Goal: Task Accomplishment & Management: Manage account settings

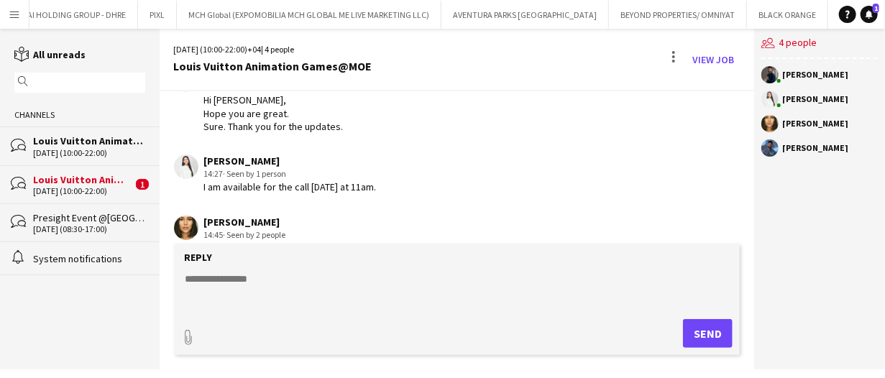
scroll to position [278, 0]
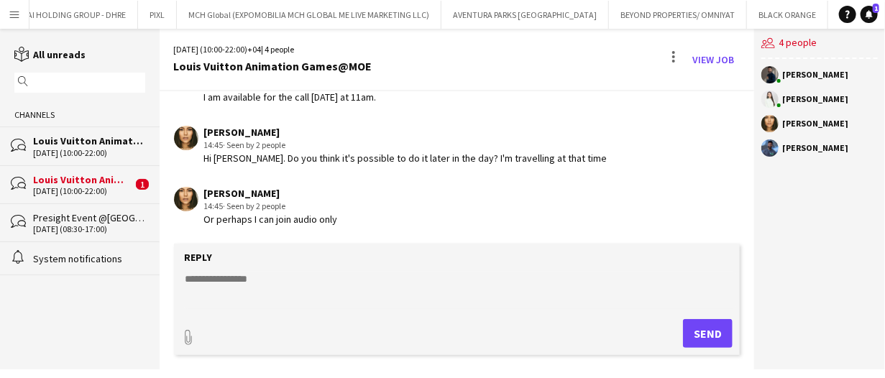
click at [260, 287] on textarea at bounding box center [460, 290] width 552 height 37
click at [678, 332] on div "paperclip Send" at bounding box center [457, 333] width 552 height 29
click at [396, 291] on textarea "**********" at bounding box center [460, 290] width 552 height 37
click at [245, 280] on textarea "**********" at bounding box center [460, 290] width 552 height 37
click at [352, 278] on textarea "**********" at bounding box center [460, 290] width 552 height 37
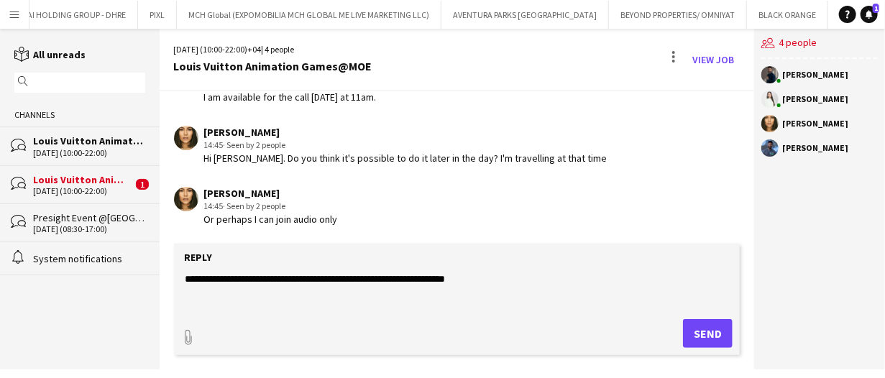
type textarea "**********"
click at [706, 332] on button "Send" at bounding box center [708, 333] width 50 height 29
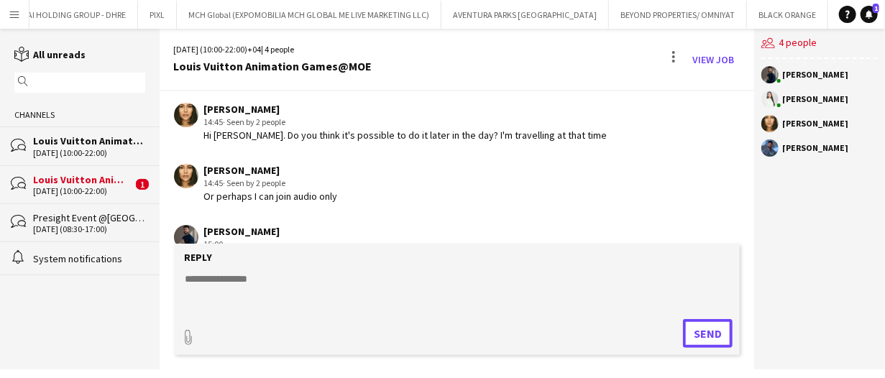
scroll to position [257, 0]
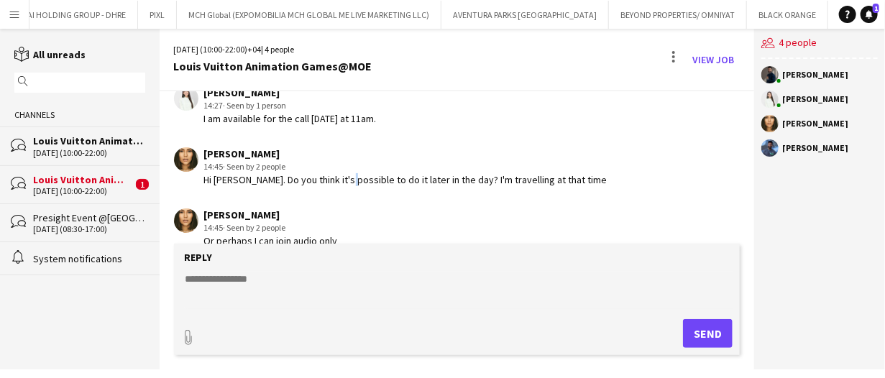
drag, startPoint x: 478, startPoint y: 168, endPoint x: 353, endPoint y: 189, distance: 126.9
click at [353, 189] on app-chat-message "Beatrice Andreea 14:45 · Seen by 2 people Hi Mohamed. Do you think it's possibl…" at bounding box center [458, 167] width 596 height 54
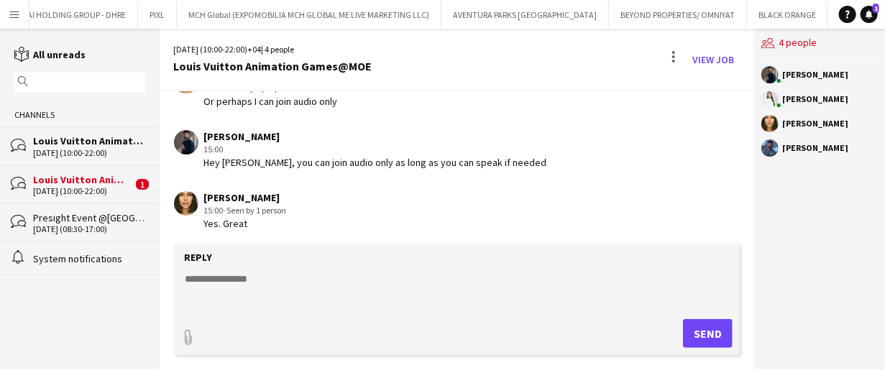
scroll to position [401, 0]
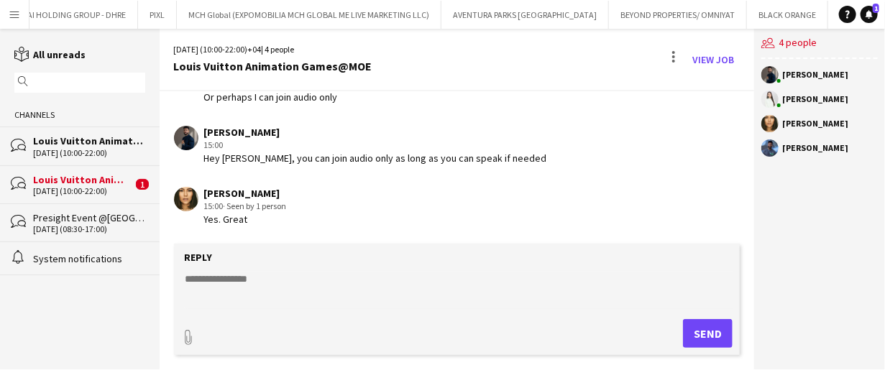
click at [102, 174] on div "Louis Vuitton Animation Games@TDM" at bounding box center [82, 179] width 99 height 13
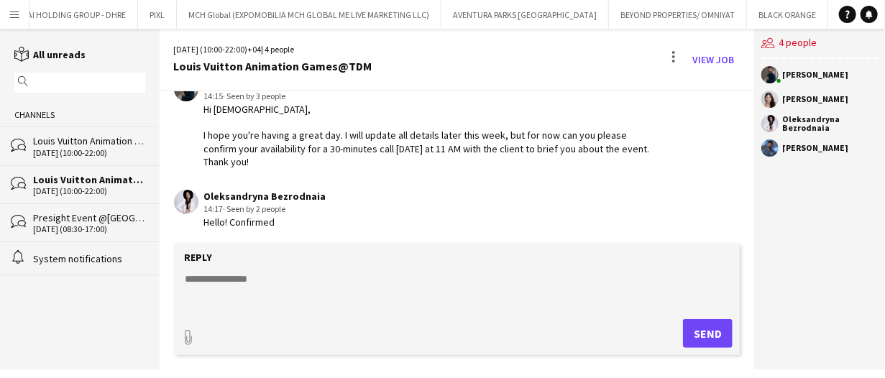
scroll to position [69, 0]
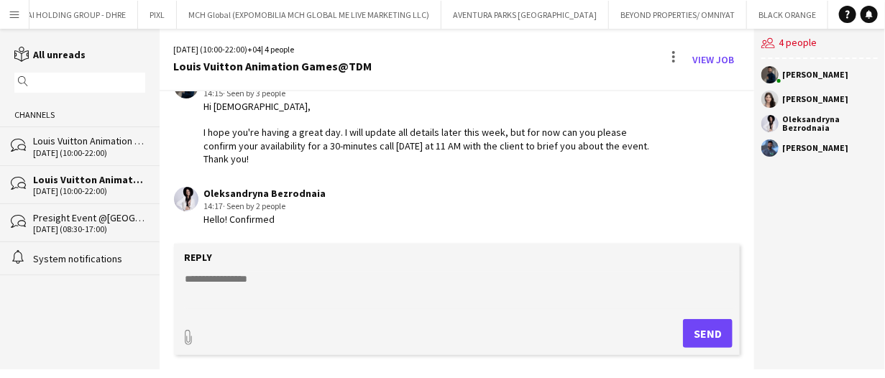
click at [58, 152] on div "29-08-2025 (10:00-22:00)" at bounding box center [89, 153] width 112 height 10
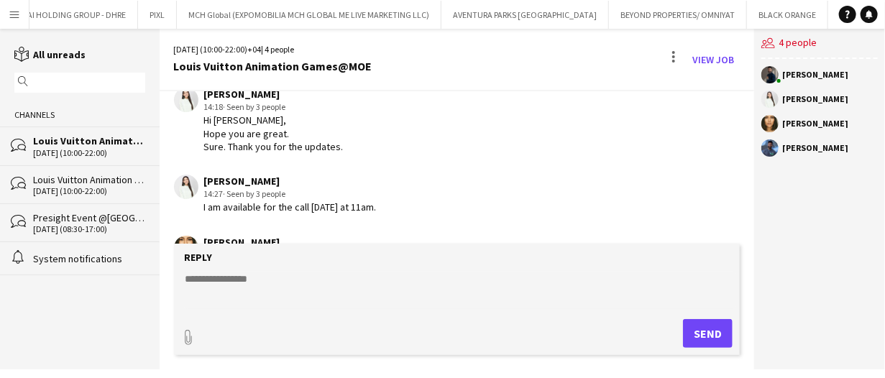
scroll to position [401, 0]
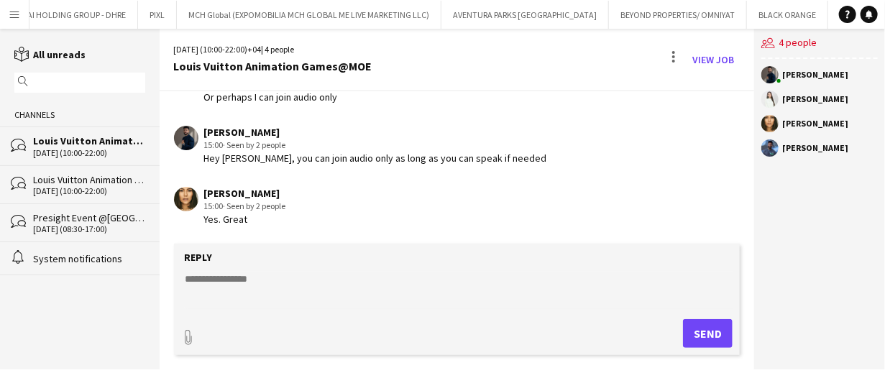
drag, startPoint x: 439, startPoint y: 162, endPoint x: 298, endPoint y: 149, distance: 141.6
click at [298, 149] on div "Mohamed Arafa 15:00 · Seen by 2 people Hey Beatrice, you can join audio only as…" at bounding box center [375, 146] width 343 height 40
click at [298, 149] on div "15:00 · Seen by 2 people" at bounding box center [375, 145] width 343 height 13
click at [598, 192] on div "Beatrice Andreea 15:00 · Seen by 2 people Yes. Great" at bounding box center [412, 207] width 476 height 40
click at [66, 191] on div "29-08-2025 (10:00-22:00)" at bounding box center [89, 191] width 112 height 10
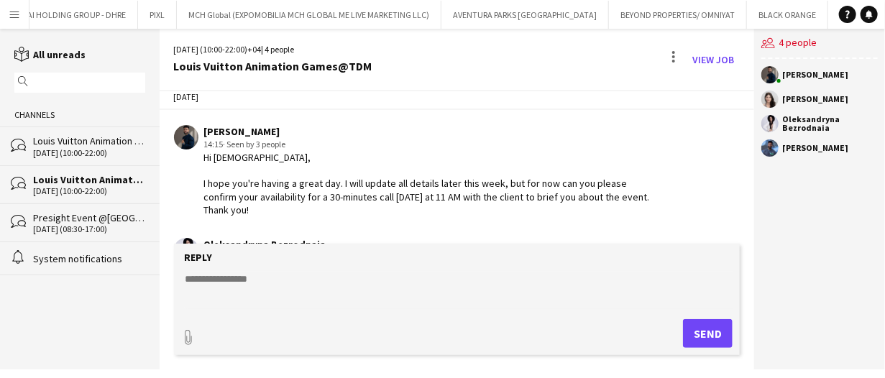
scroll to position [69, 0]
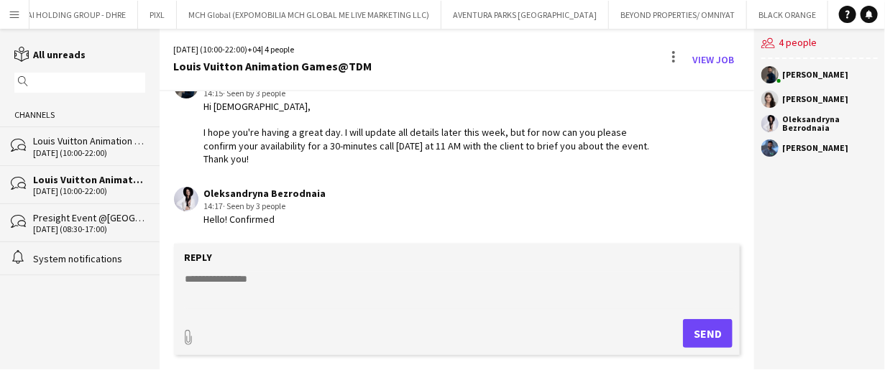
click at [388, 211] on div "Oleksandryna Bezrodnaia 14:17 · Seen by 3 people Hello! Confirmed" at bounding box center [412, 207] width 476 height 40
drag, startPoint x: 716, startPoint y: 54, endPoint x: 705, endPoint y: 64, distance: 15.3
click at [716, 54] on link "View Job" at bounding box center [713, 59] width 53 height 23
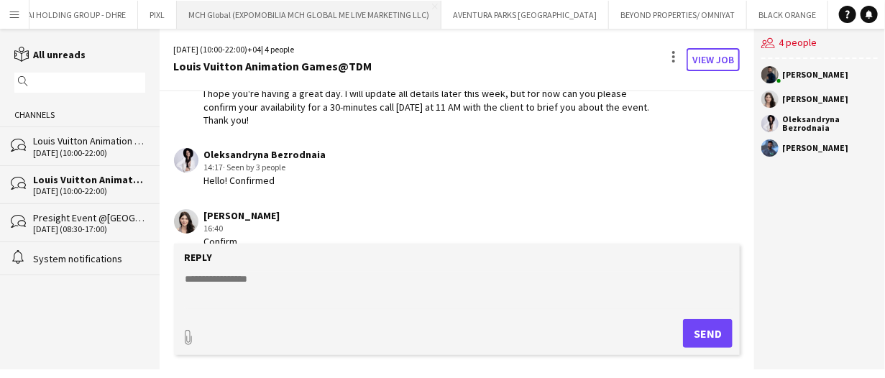
scroll to position [129, 0]
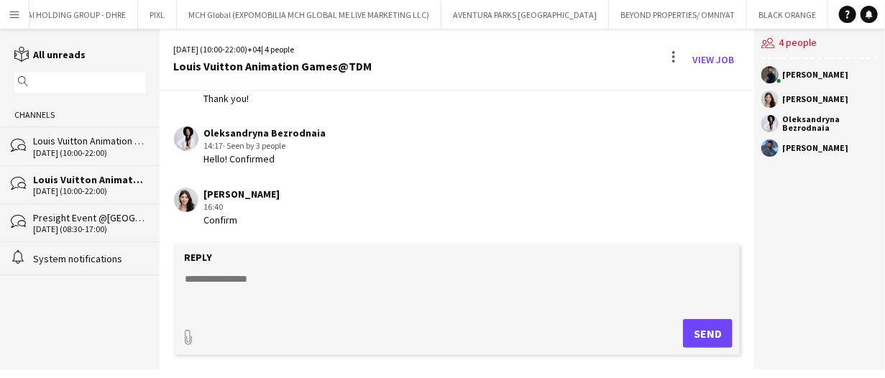
click at [557, 177] on div "Today Mohamed Arafa 14:15 · Seen by 3 people Hi ladies, I hope you're having a …" at bounding box center [458, 100] width 596 height 276
click at [705, 63] on link "View Job" at bounding box center [713, 59] width 53 height 23
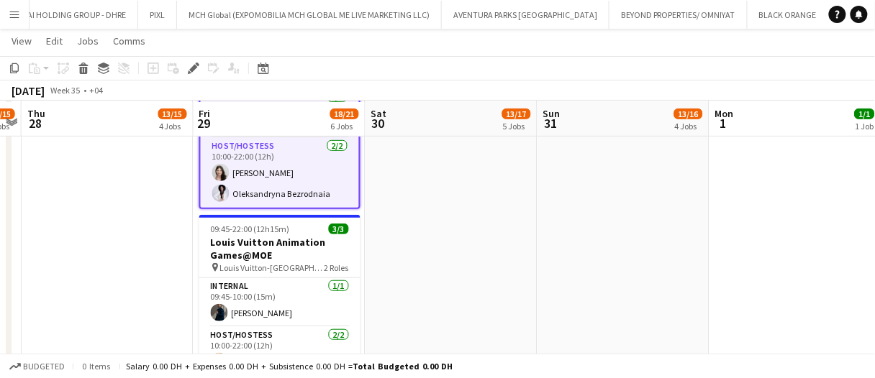
scroll to position [144, 0]
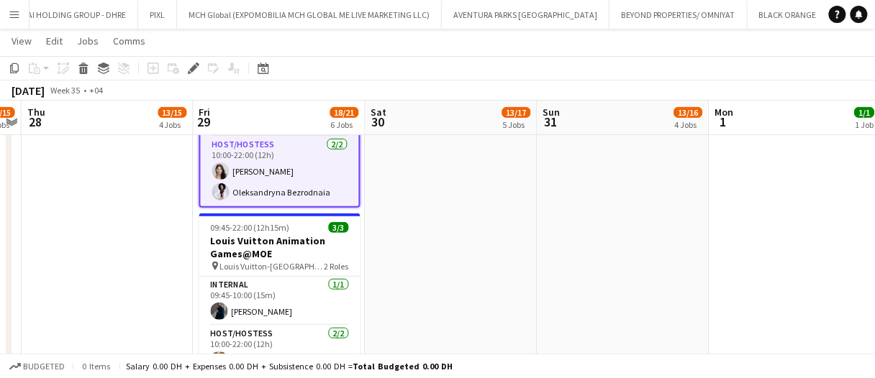
click at [401, 232] on app-date-cell at bounding box center [451, 220] width 172 height 406
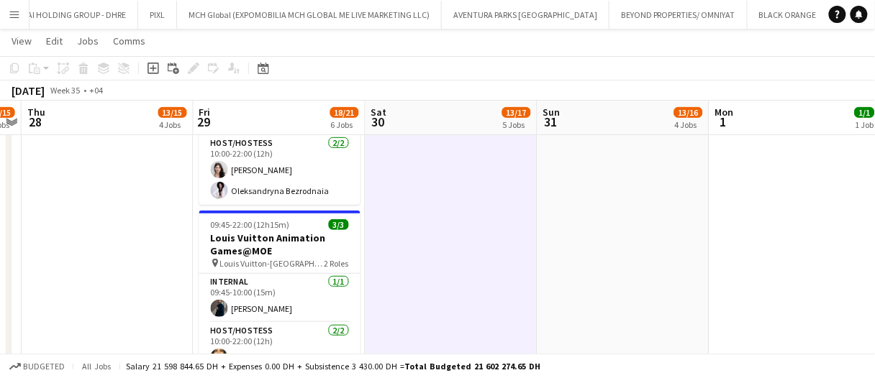
click at [414, 226] on app-date-cell at bounding box center [451, 220] width 172 height 406
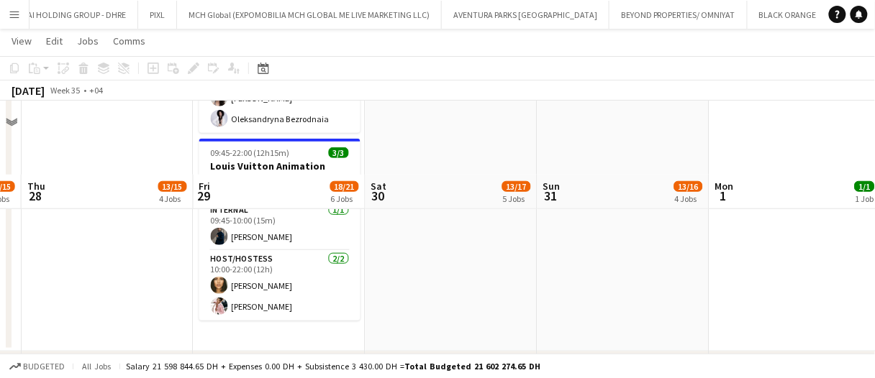
scroll to position [0, 0]
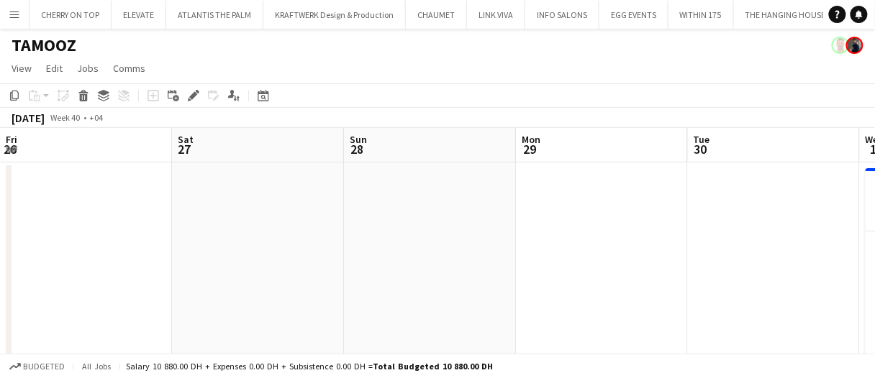
scroll to position [0, 705]
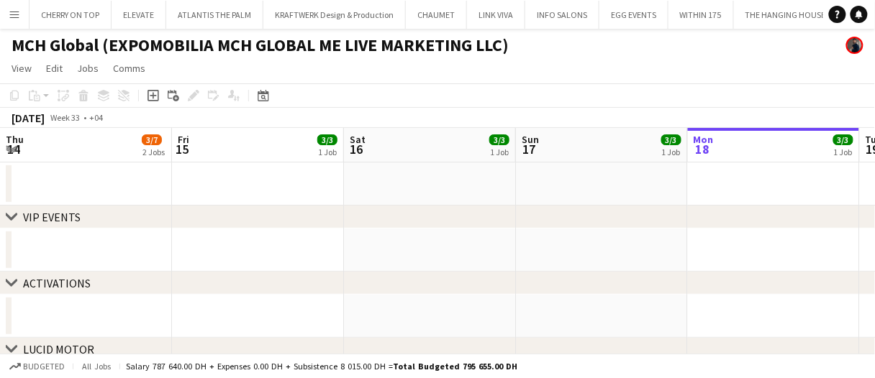
scroll to position [0, 494]
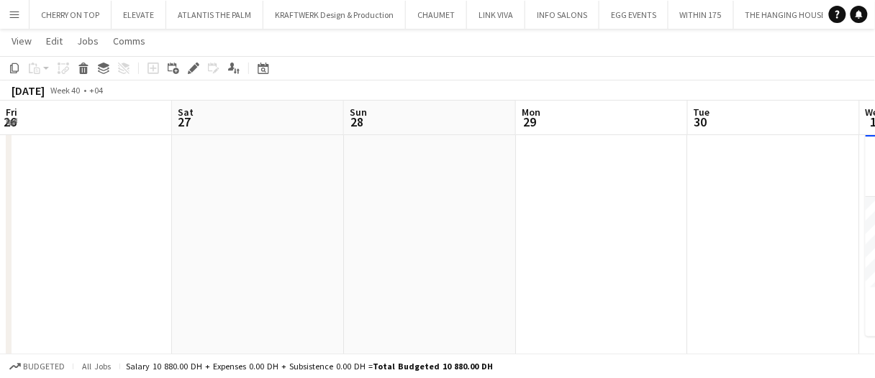
scroll to position [0, 705]
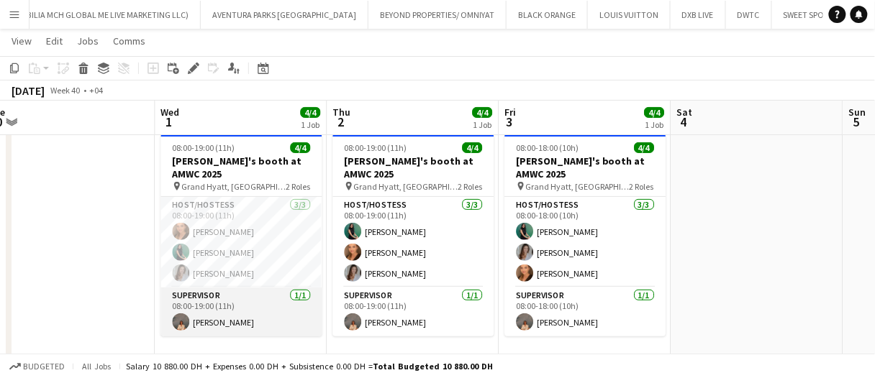
click at [264, 324] on app-card-role "Supervisor 1/1 08:00-19:00 (11h) Kristina Kukec" at bounding box center [240, 312] width 161 height 49
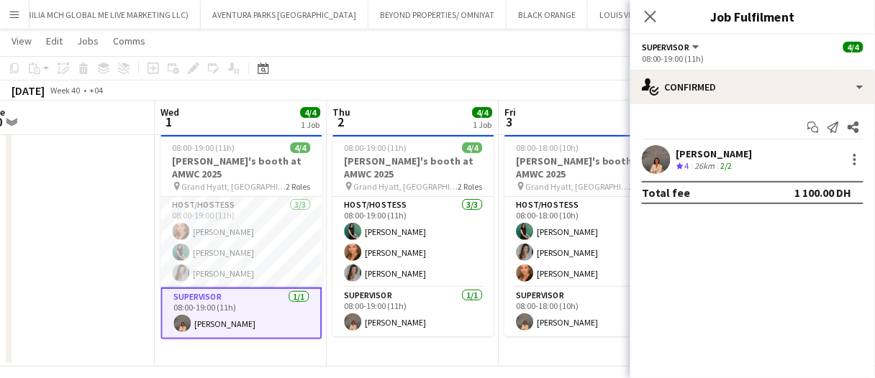
click at [700, 155] on div "[PERSON_NAME]" at bounding box center [714, 153] width 76 height 13
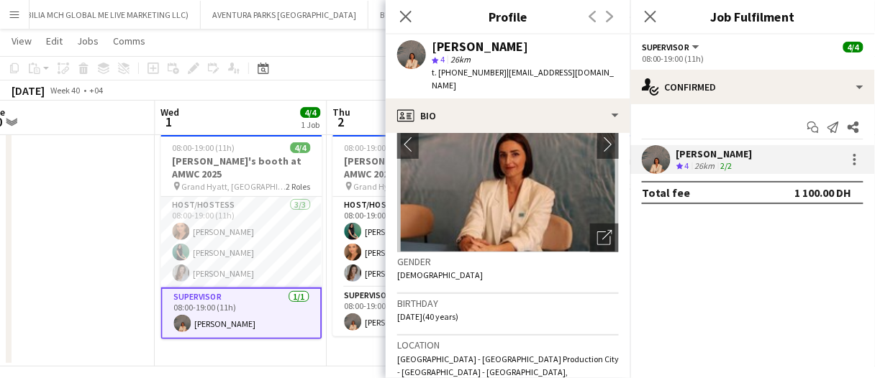
scroll to position [97, 0]
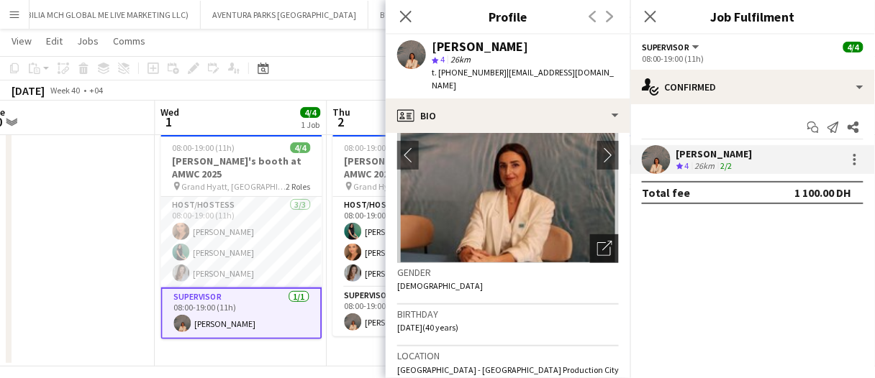
click at [597, 242] on icon at bounding box center [604, 249] width 14 height 14
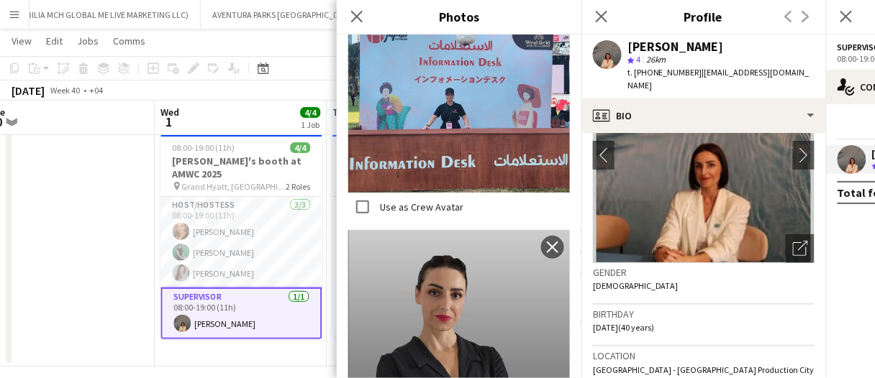
scroll to position [3880, 0]
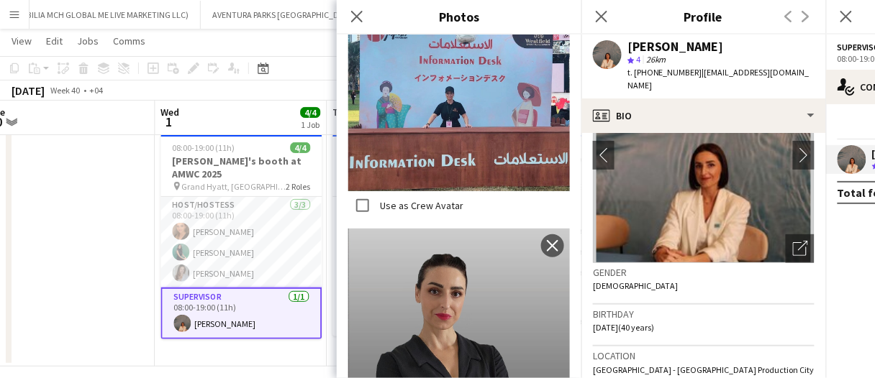
click at [132, 271] on app-date-cell at bounding box center [69, 247] width 172 height 239
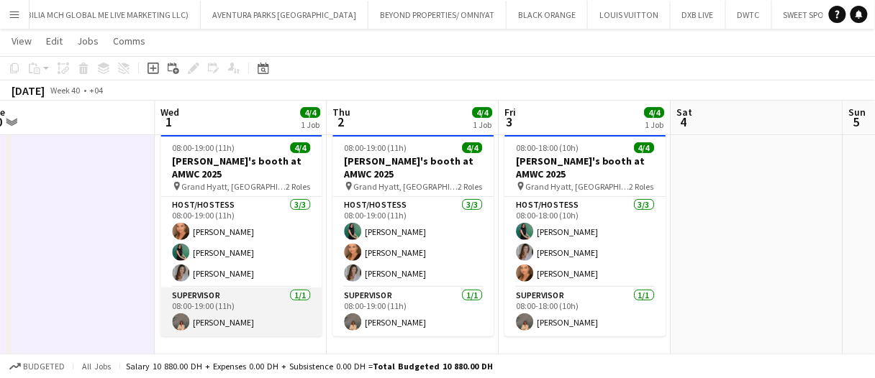
click at [231, 320] on app-card-role "Supervisor 1/1 08:00-19:00 (11h) Kristina Kukec" at bounding box center [240, 312] width 161 height 49
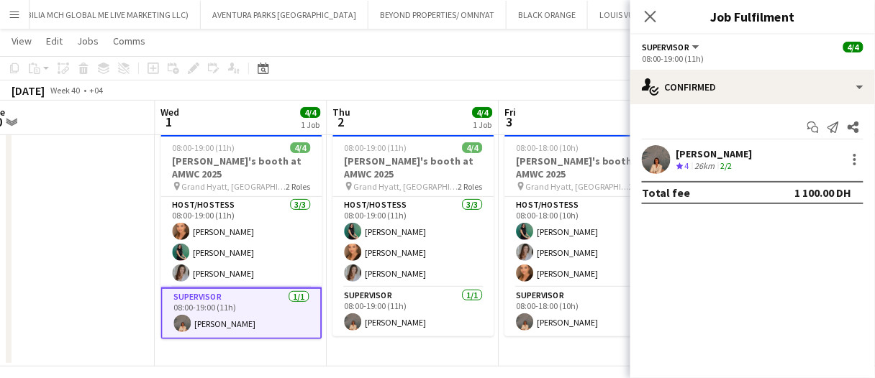
click at [231, 320] on app-card-role "Supervisor 1/1 08:00-19:00 (11h) Kristina Kukec" at bounding box center [240, 314] width 161 height 52
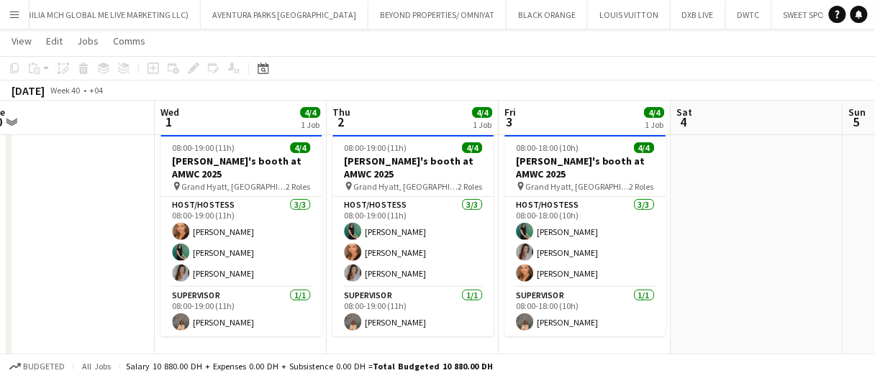
click at [133, 177] on app-date-cell at bounding box center [69, 247] width 172 height 239
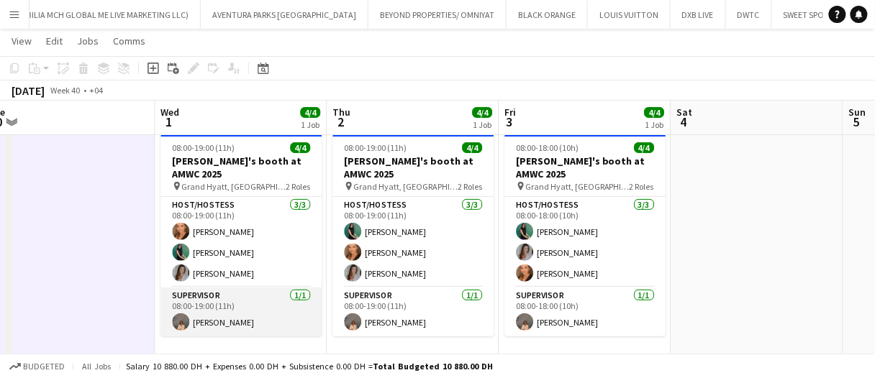
click at [216, 322] on app-card-role "Supervisor 1/1 08:00-19:00 (11h) Kristina Kukec" at bounding box center [240, 312] width 161 height 49
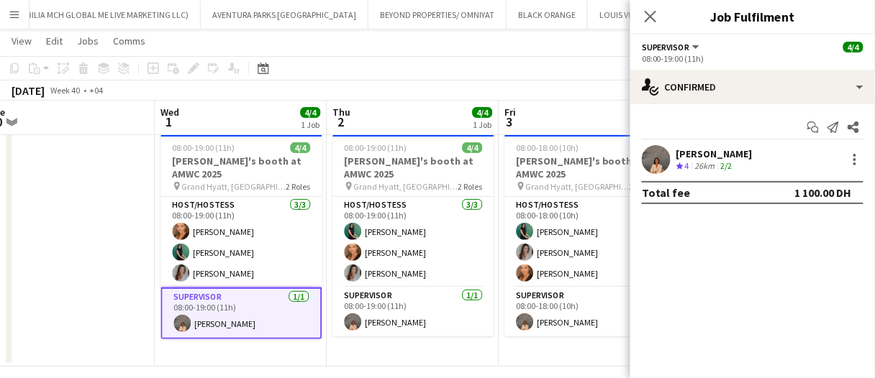
click at [721, 163] on div "2/2" at bounding box center [726, 166] width 17 height 12
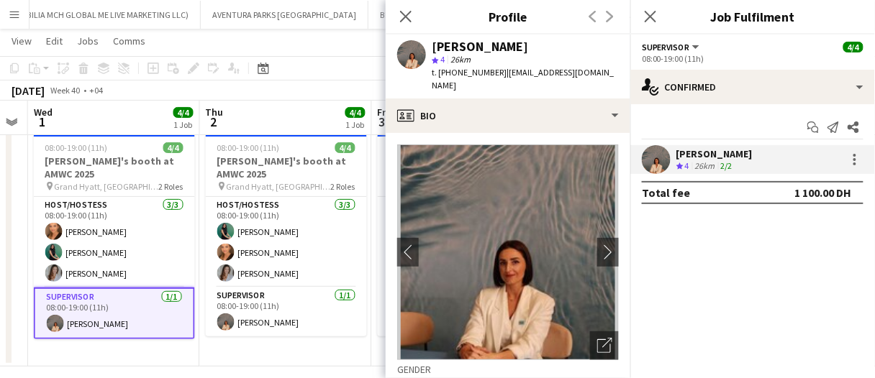
scroll to position [0, 488]
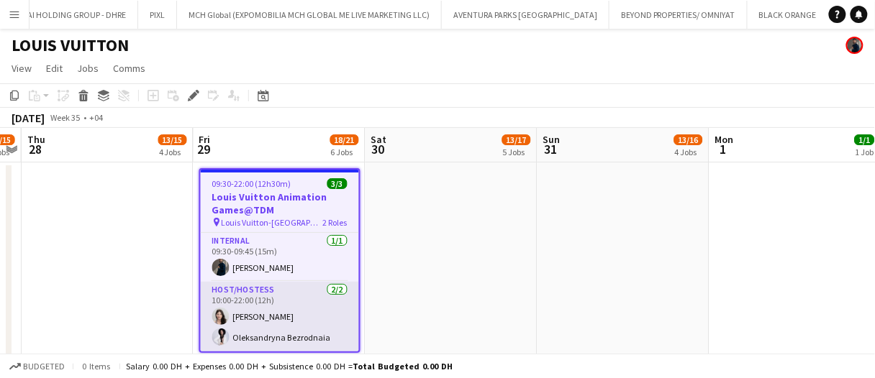
click at [236, 327] on app-card-role "Host/Hostess 2/2 10:00-22:00 (12h) Otilia Sari Oleksandryna Bezrodnaia" at bounding box center [280, 317] width 158 height 70
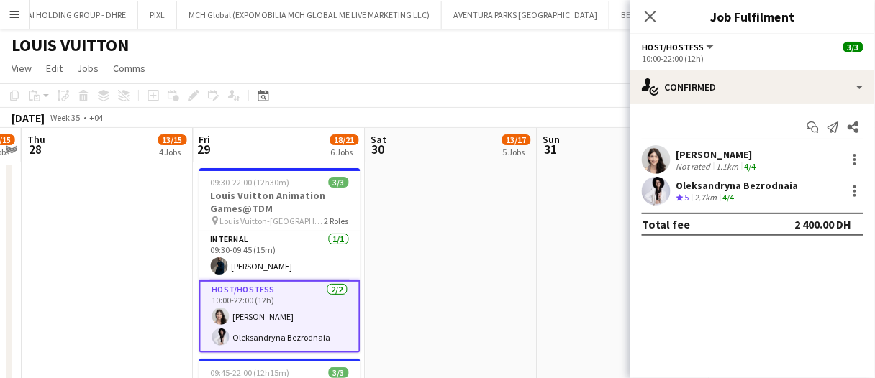
click at [675, 163] on div "Otilia Sari Not rated 1.1km 4/4" at bounding box center [752, 159] width 245 height 29
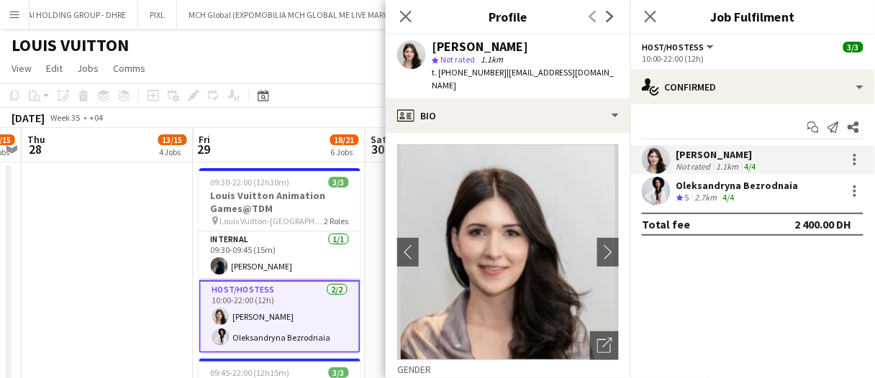
click at [548, 186] on img at bounding box center [508, 253] width 222 height 216
click at [404, 24] on app-icon "Close pop-in" at bounding box center [406, 16] width 21 height 21
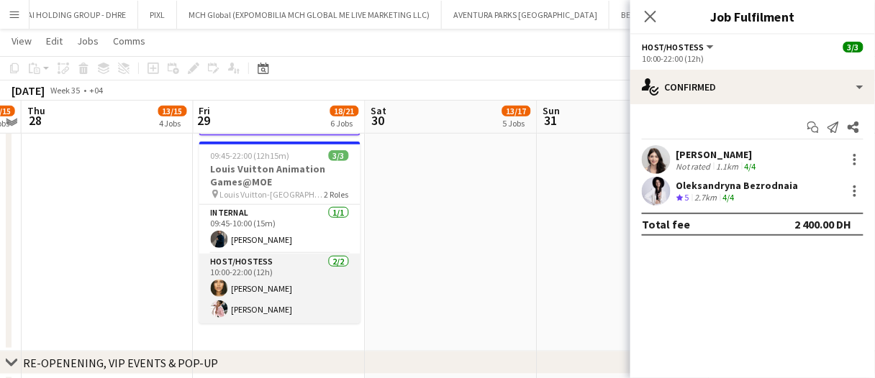
scroll to position [144, 0]
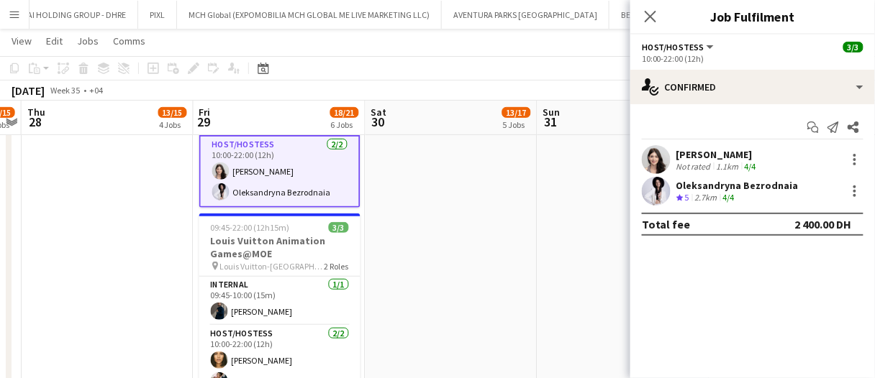
click at [280, 174] on app-card-role "Host/Hostess 2/2 10:00-22:00 (12h) Otilia Sari Oleksandryna Bezrodnaia" at bounding box center [279, 171] width 161 height 73
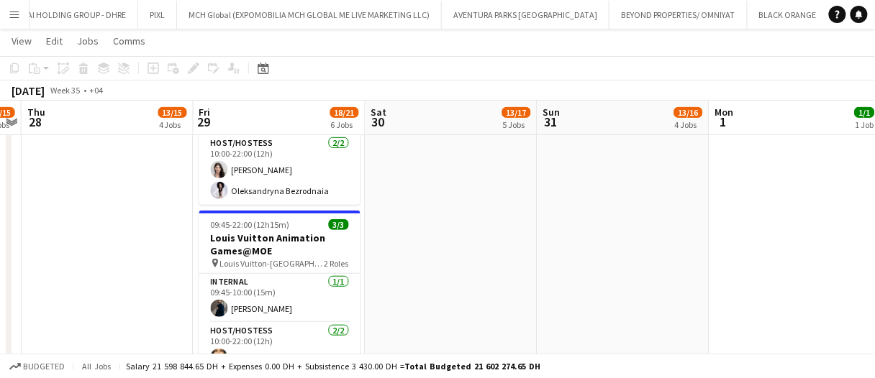
drag, startPoint x: 280, startPoint y: 174, endPoint x: 633, endPoint y: 207, distance: 354.7
click at [280, 174] on app-card-role "Host/Hostess 2/2 10:00-22:00 (12h) Otilia Sari Oleksandryna Bezrodnaia" at bounding box center [279, 170] width 161 height 70
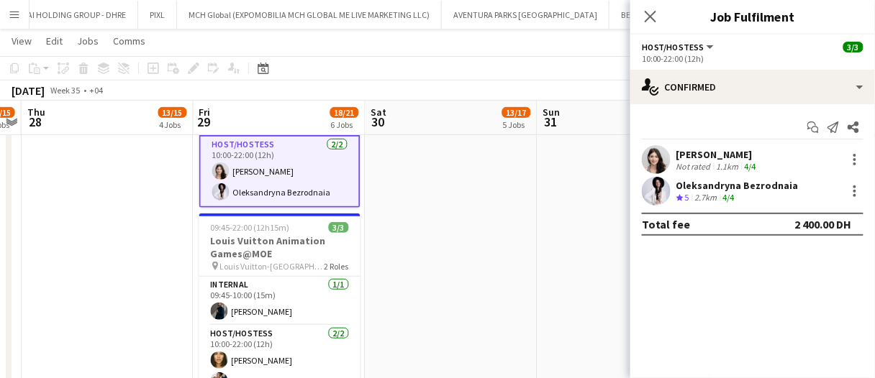
drag, startPoint x: 715, startPoint y: 159, endPoint x: 711, endPoint y: 152, distance: 8.0
click at [714, 158] on div "Otilia Sari" at bounding box center [717, 154] width 83 height 13
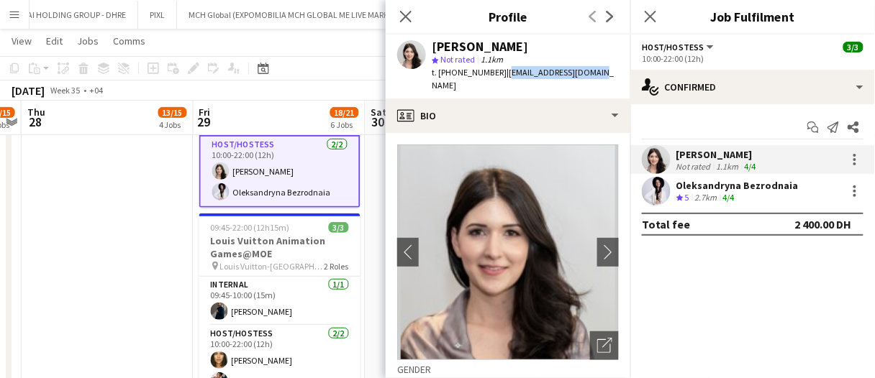
drag, startPoint x: 593, startPoint y: 69, endPoint x: 501, endPoint y: 82, distance: 93.7
click at [501, 82] on app-profile-header "Otilia Sari star Not rated 1.1km t. +971551618973 | otiliasari8@gmail.com" at bounding box center [508, 67] width 245 height 64
copy span "otiliasari8@gmail.com"
click at [683, 193] on div "Crew rating 5" at bounding box center [684, 198] width 16 height 12
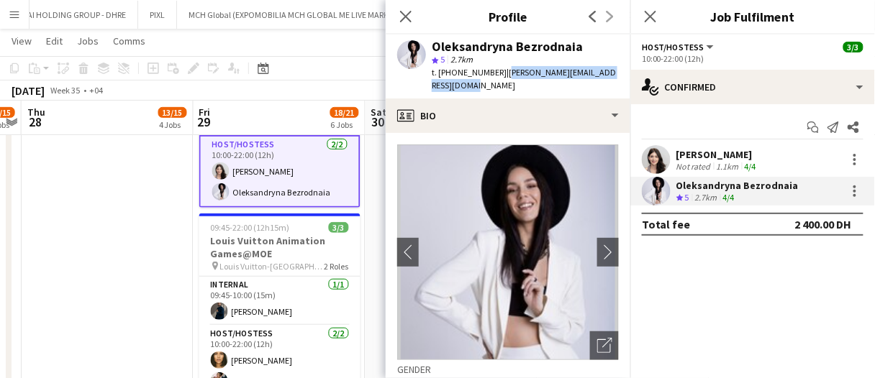
drag, startPoint x: 505, startPoint y: 81, endPoint x: 501, endPoint y: 72, distance: 10.0
click at [501, 72] on div "t. +971555859308 | aleksandryna.bezrodnaia@gmail.com" at bounding box center [525, 79] width 187 height 26
copy span "aleksandryna.bezrodnaia@gmail.com"
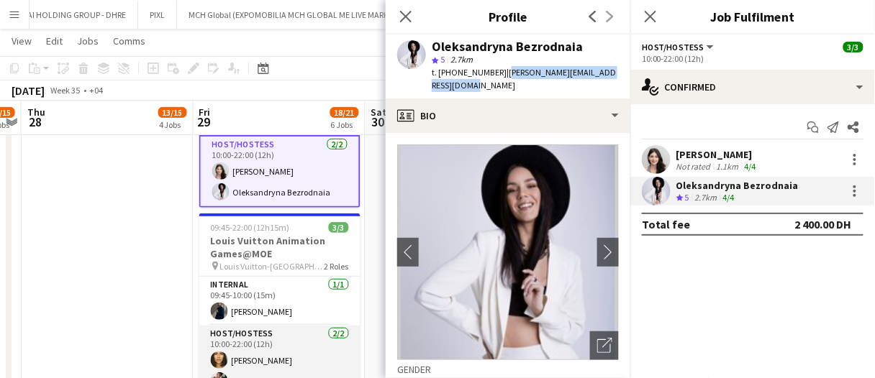
click at [288, 353] on app-card-role "Host/Hostess 2/2 10:00-22:00 (12h) Beatrice Andreea Luna Cafieiro" at bounding box center [279, 361] width 161 height 70
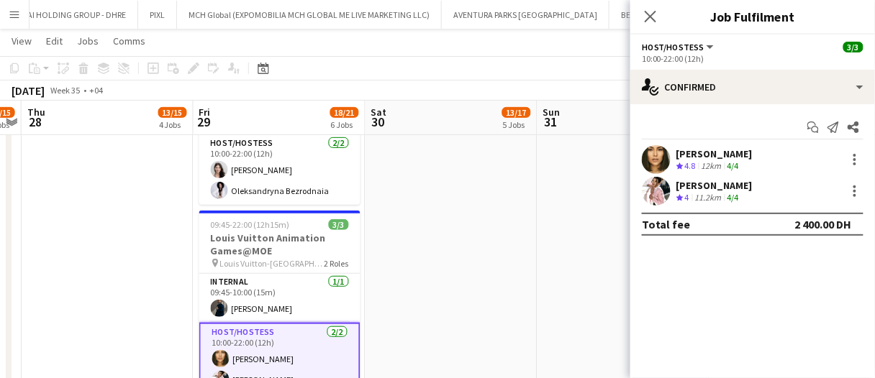
click at [734, 145] on div "Beatrice Andreea Crew rating 4.8 12km 4/4" at bounding box center [752, 159] width 245 height 29
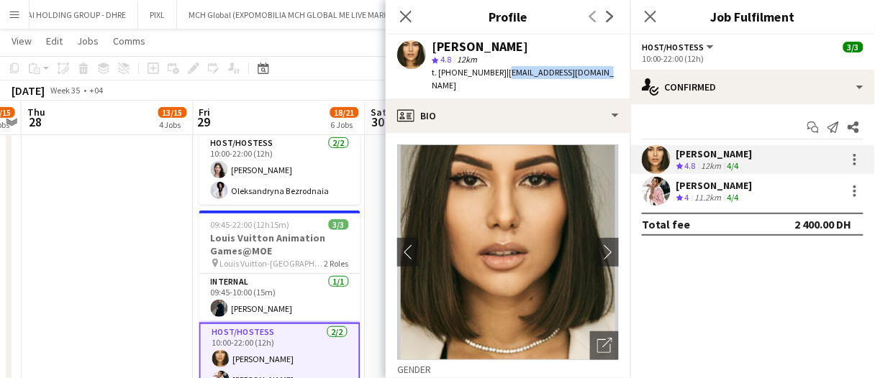
drag, startPoint x: 601, startPoint y: 68, endPoint x: 501, endPoint y: 76, distance: 100.2
click at [501, 76] on app-profile-header "Beatrice Andreea star 4.8 12km t. +971543559525 | abcdivatrice@gmail.com" at bounding box center [508, 67] width 245 height 64
copy span "abcdivatrice@gmail.com"
click at [696, 179] on div "Luna Cafieiro" at bounding box center [714, 185] width 76 height 13
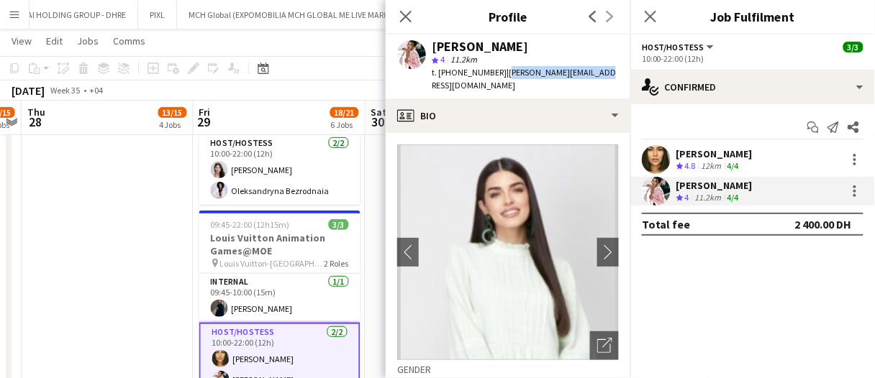
drag, startPoint x: 577, startPoint y: 76, endPoint x: 501, endPoint y: 82, distance: 76.5
click at [501, 82] on app-profile-header "Luna Cafieiro star 4 11.2km t. +971585112241 | luna.furforo@gmail.com" at bounding box center [508, 67] width 245 height 64
copy span "luna.furforo@gmail.com"
click at [186, 269] on app-date-cell at bounding box center [108, 220] width 172 height 406
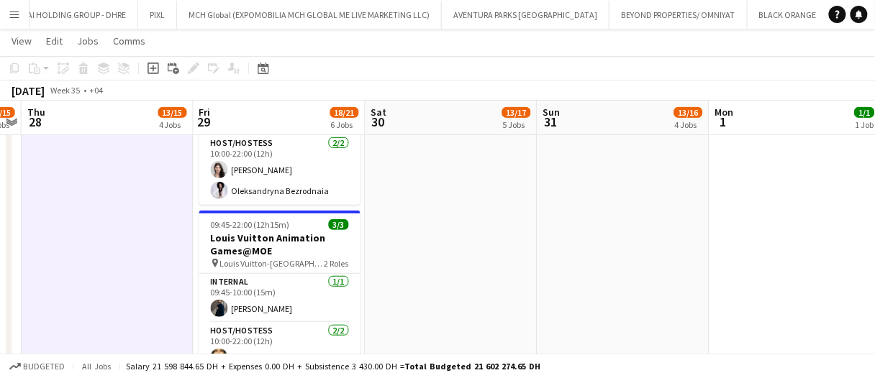
click at [176, 258] on app-date-cell at bounding box center [108, 220] width 172 height 406
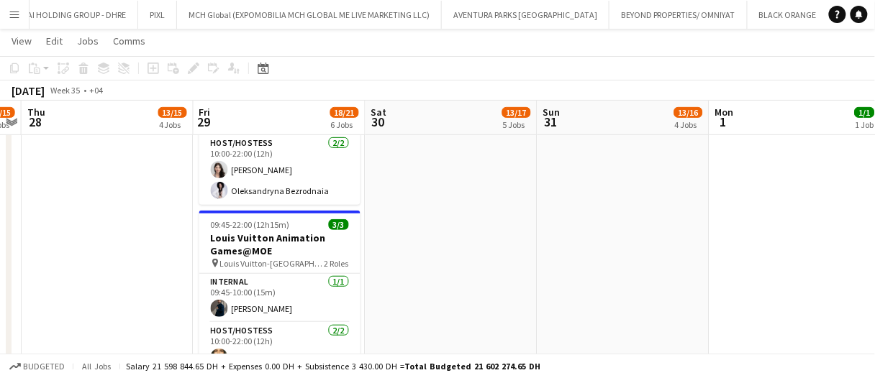
scroll to position [0, 0]
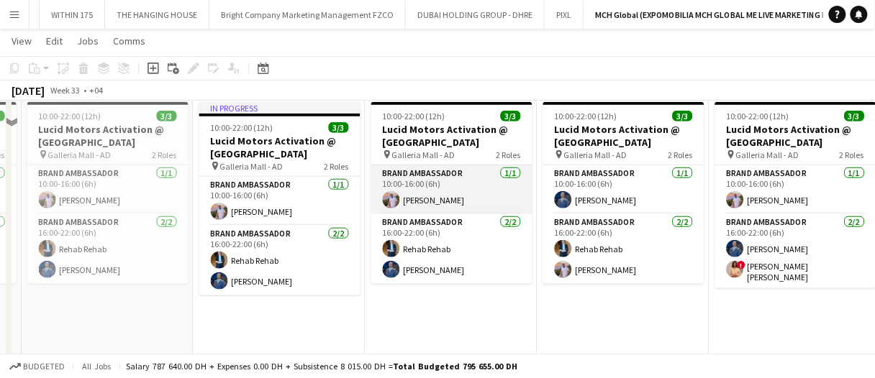
scroll to position [216, 0]
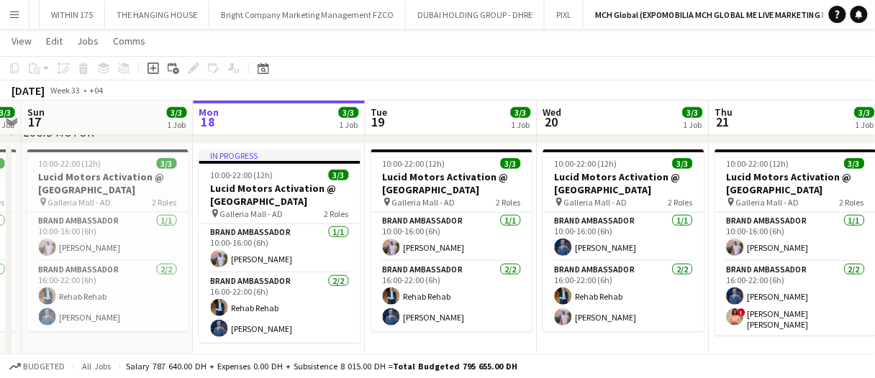
drag, startPoint x: 560, startPoint y: 126, endPoint x: 509, endPoint y: 119, distance: 51.5
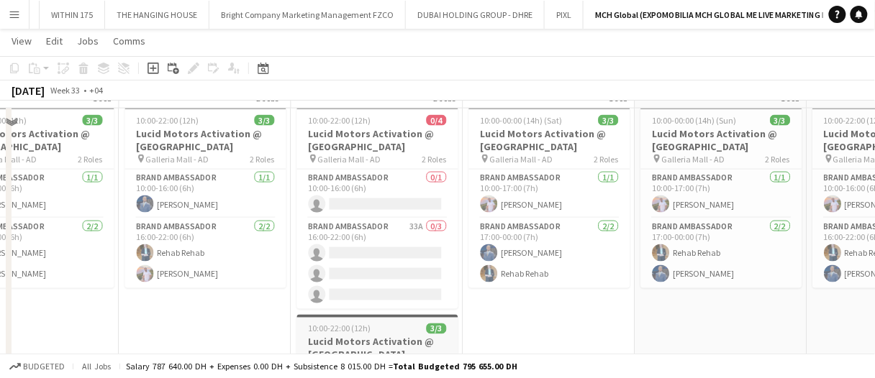
scroll to position [504, 0]
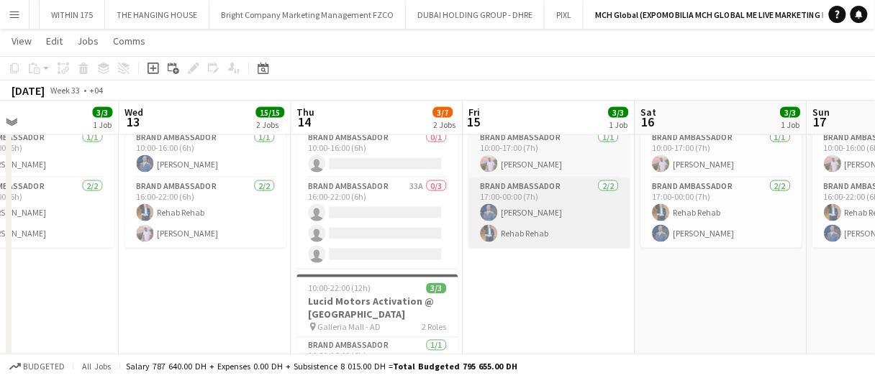
drag, startPoint x: 408, startPoint y: 242, endPoint x: 545, endPoint y: 217, distance: 138.8
click at [408, 242] on app-card-role "Brand Ambassador 33A 0/3 16:00-22:00 (6h) single-neutral-actions single-neutral…" at bounding box center [377, 223] width 161 height 91
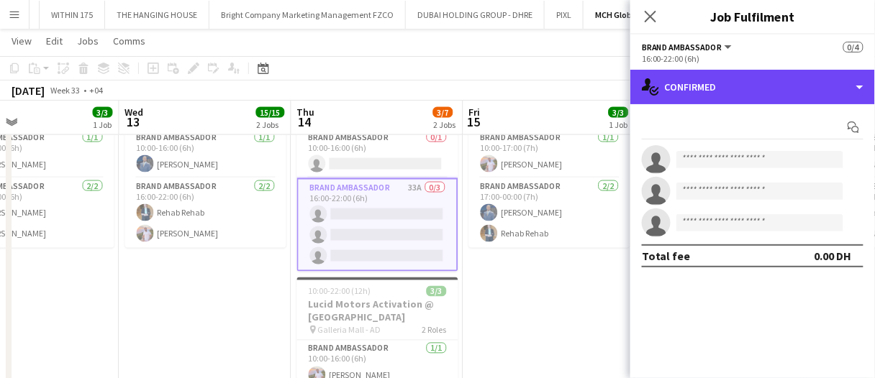
drag, startPoint x: 739, startPoint y: 87, endPoint x: 777, endPoint y: 178, distance: 99.0
click at [739, 87] on div "single-neutral-actions-check-2 Confirmed" at bounding box center [752, 87] width 245 height 35
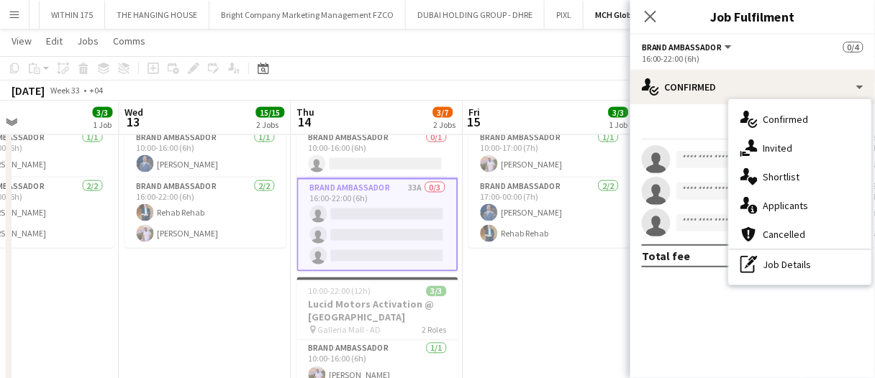
drag, startPoint x: 788, startPoint y: 172, endPoint x: 759, endPoint y: 191, distance: 35.3
click at [788, 172] on div "single-neutral-actions-heart Shortlist" at bounding box center [800, 177] width 142 height 29
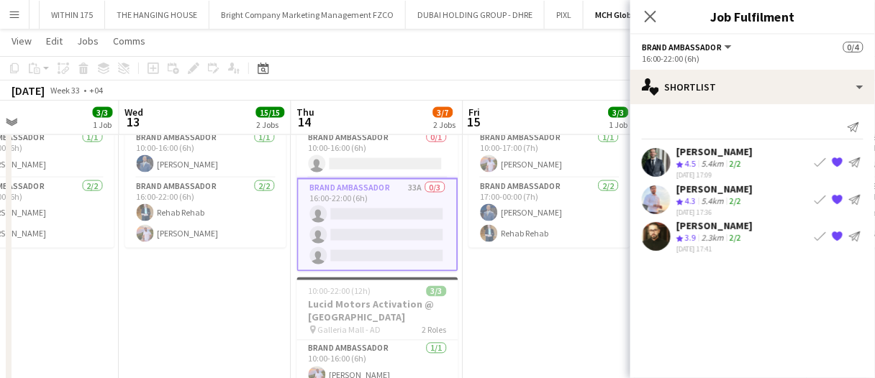
click at [735, 155] on div "Abdullah Al Nouri" at bounding box center [714, 151] width 76 height 13
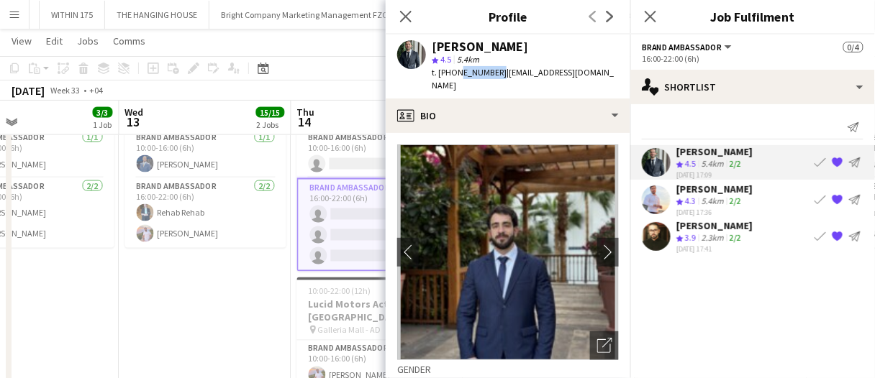
drag, startPoint x: 493, startPoint y: 72, endPoint x: 455, endPoint y: 77, distance: 39.2
click at [455, 77] on span "t. +971504728766" at bounding box center [469, 72] width 75 height 11
copy span "504728766"
click at [247, 281] on app-date-cell "10:00-22:00 (12h) 3/3 Lucid Motors Activation @ Galleria Mall pin Galleria Mall…" at bounding box center [205, 273] width 172 height 427
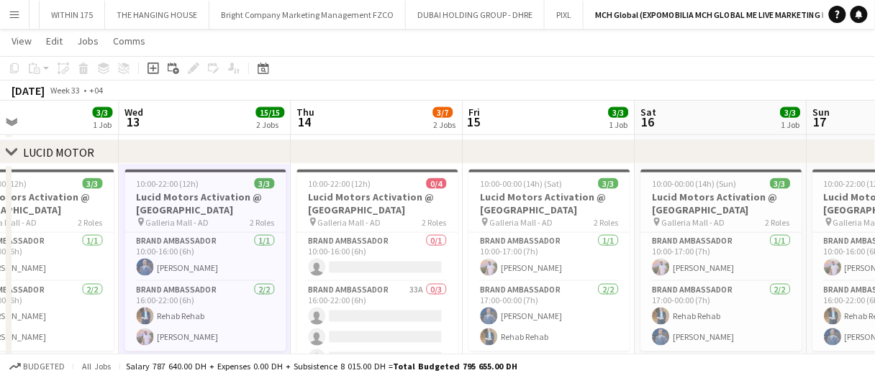
scroll to position [288, 0]
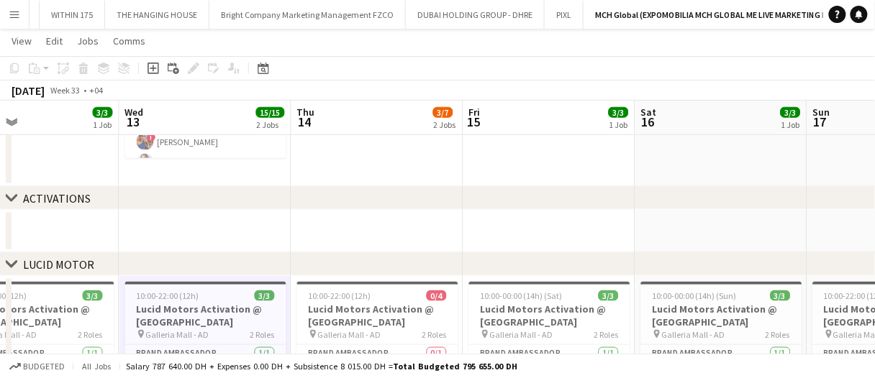
drag, startPoint x: 311, startPoint y: 234, endPoint x: 434, endPoint y: 217, distance: 124.1
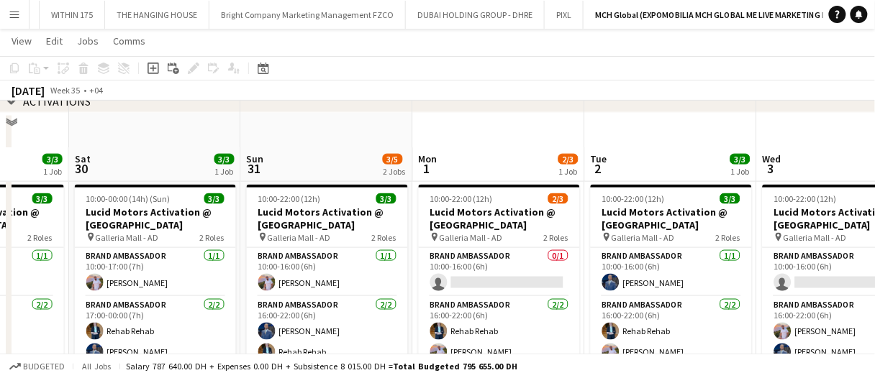
scroll to position [360, 0]
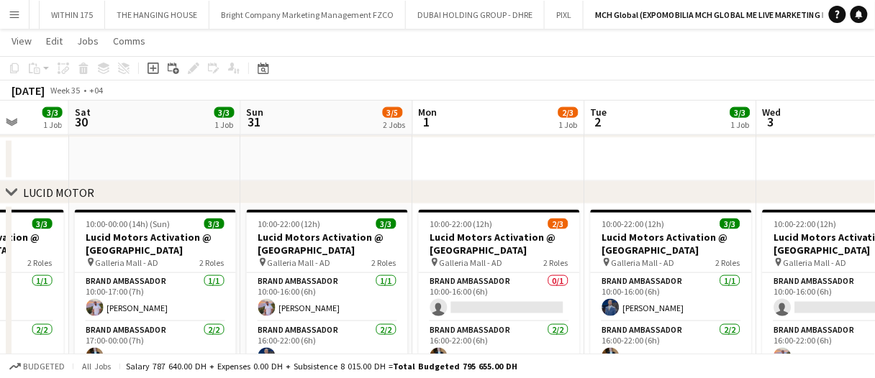
drag, startPoint x: 471, startPoint y: 176, endPoint x: 565, endPoint y: 162, distance: 95.3
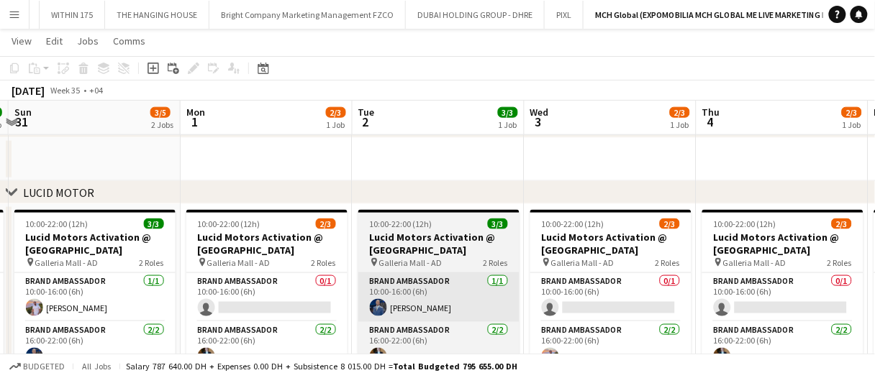
drag, startPoint x: 306, startPoint y: 301, endPoint x: 425, endPoint y: 289, distance: 119.2
click at [306, 301] on app-card-role "Brand Ambassador 0/1 10:00-16:00 (6h) single-neutral-actions" at bounding box center [266, 297] width 161 height 49
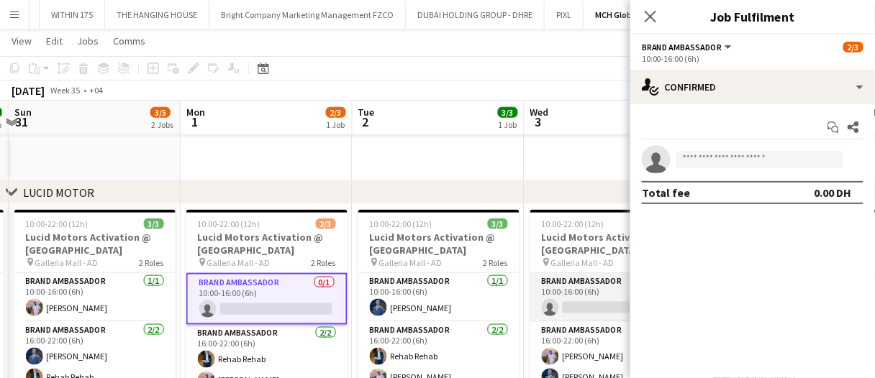
click at [579, 294] on app-card-role "Brand Ambassador 0/1 10:00-16:00 (6h) single-neutral-actions" at bounding box center [610, 297] width 161 height 49
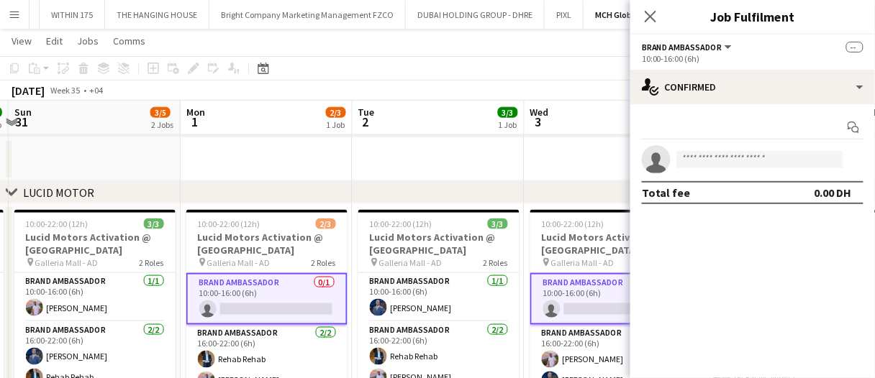
drag, startPoint x: 493, startPoint y: 155, endPoint x: 522, endPoint y: 158, distance: 28.2
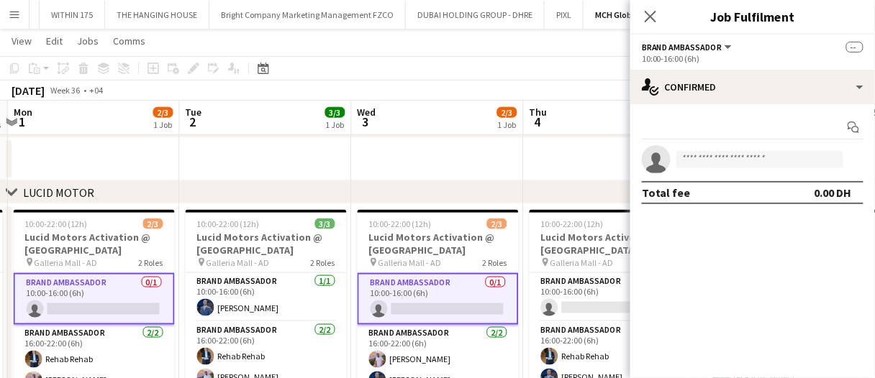
scroll to position [0, 545]
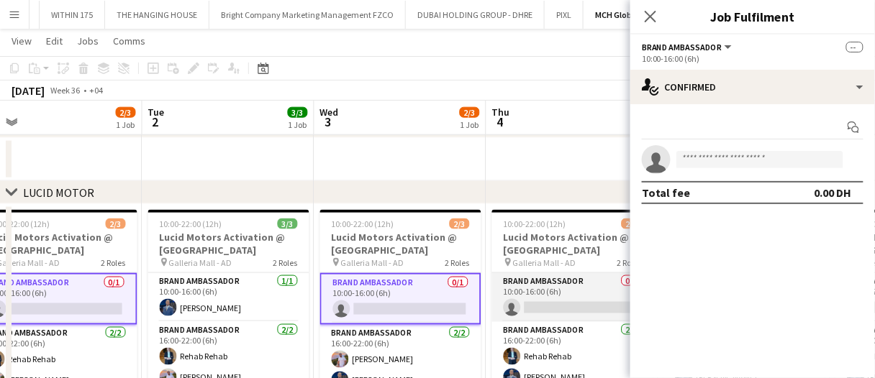
click at [537, 293] on app-card-role "Brand Ambassador 0/1 10:00-16:00 (6h) single-neutral-actions" at bounding box center [572, 297] width 161 height 49
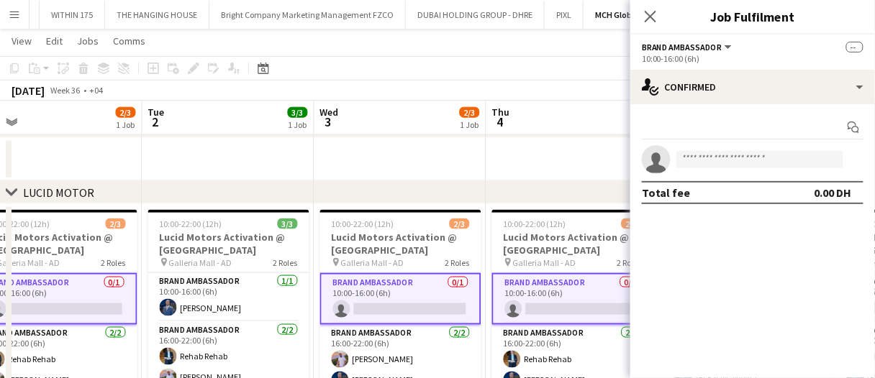
drag, startPoint x: 502, startPoint y: 165, endPoint x: 593, endPoint y: 150, distance: 92.6
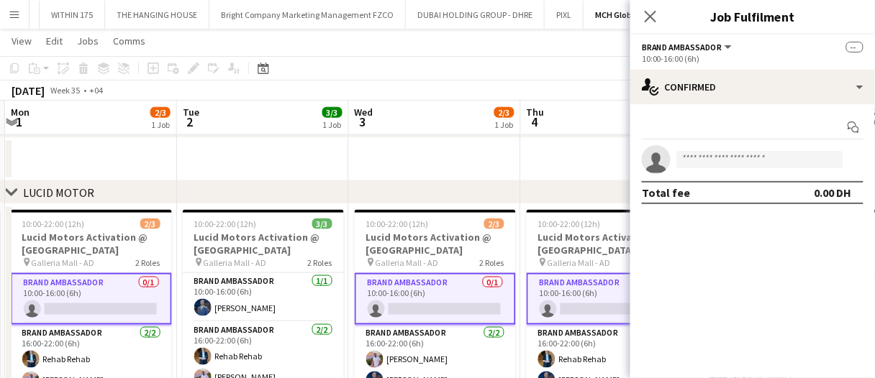
scroll to position [0, 393]
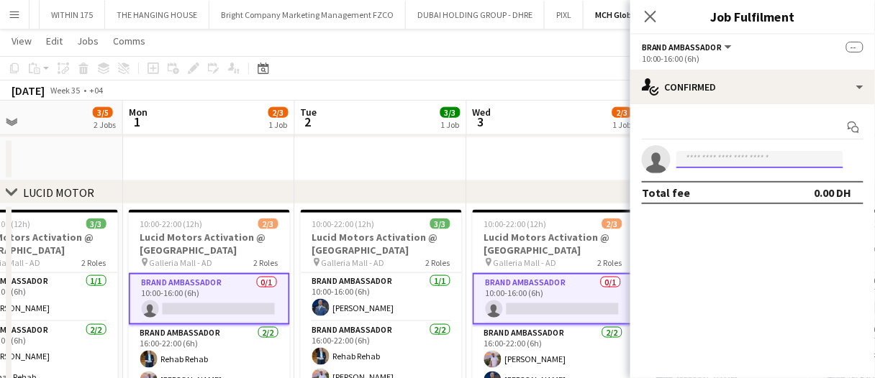
click at [696, 155] on input at bounding box center [759, 159] width 167 height 17
type input "*****"
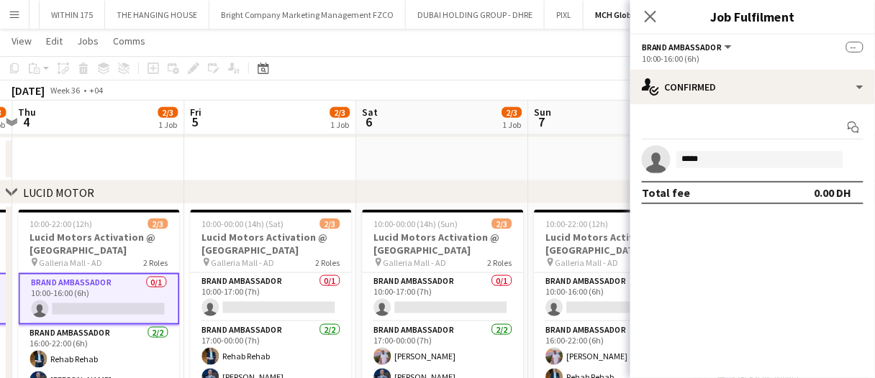
scroll to position [0, 501]
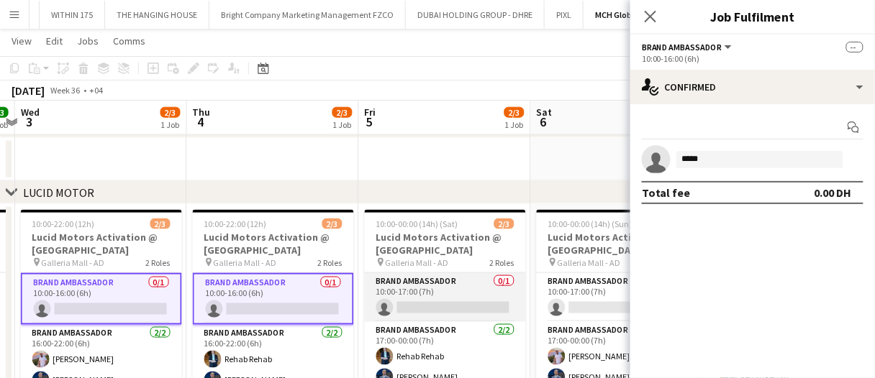
click at [423, 296] on app-card-role "Brand Ambassador 0/1 10:00-17:00 (7h) single-neutral-actions" at bounding box center [445, 297] width 161 height 49
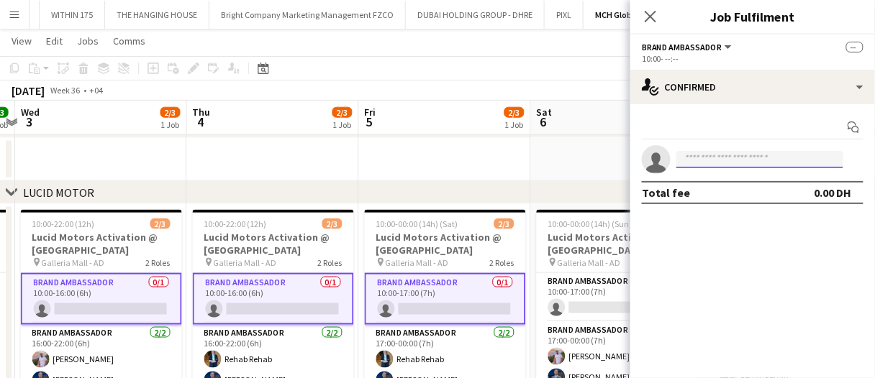
click at [729, 165] on input at bounding box center [759, 159] width 167 height 17
type input "*"
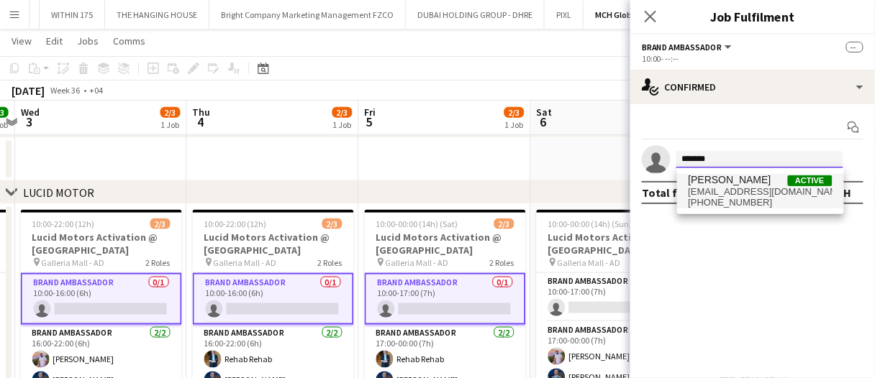
type input "*******"
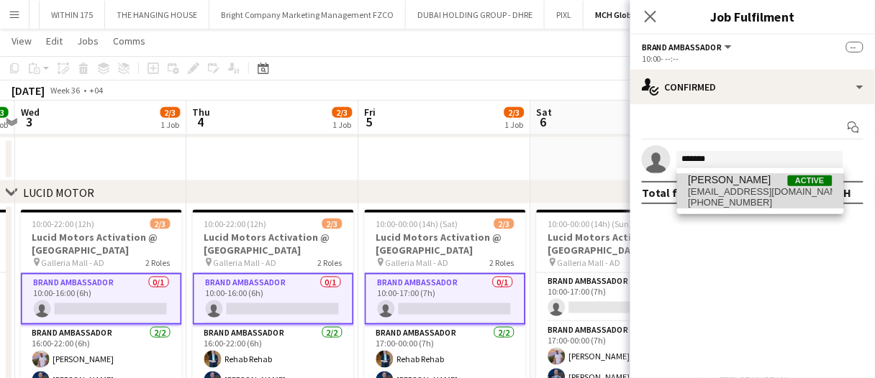
click at [740, 186] on span "abdullah_khaldoun95@hotmail.com" at bounding box center [760, 192] width 144 height 12
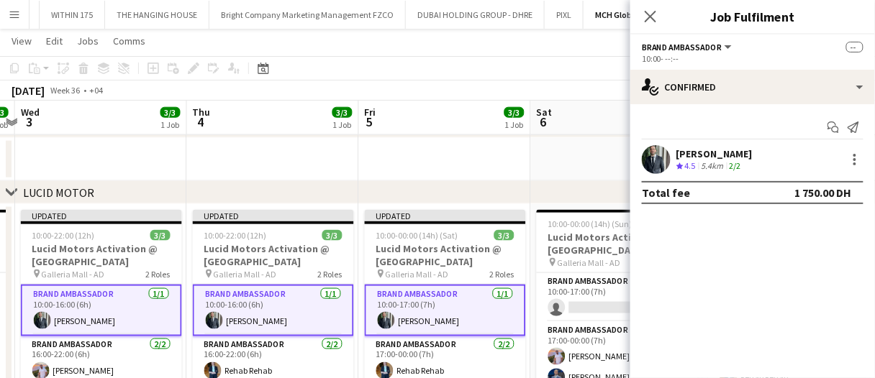
click at [552, 158] on app-date-cell at bounding box center [617, 159] width 172 height 43
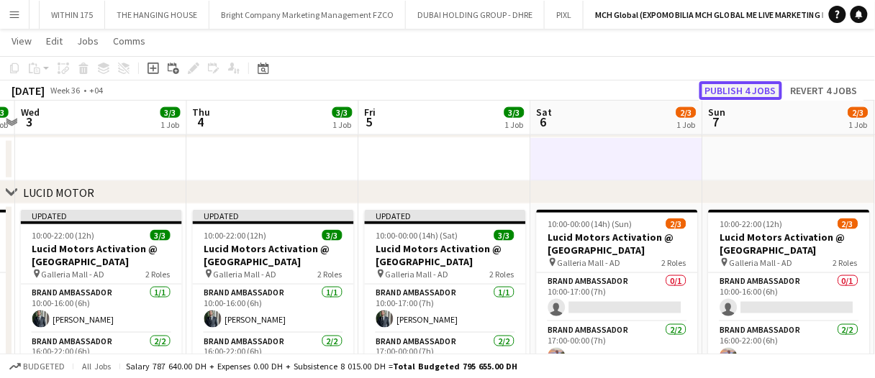
click at [743, 87] on button "Publish 4 jobs" at bounding box center [740, 90] width 83 height 19
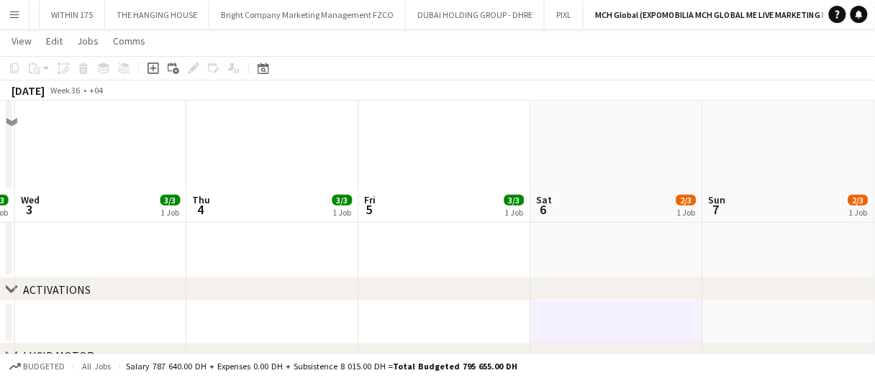
scroll to position [0, 0]
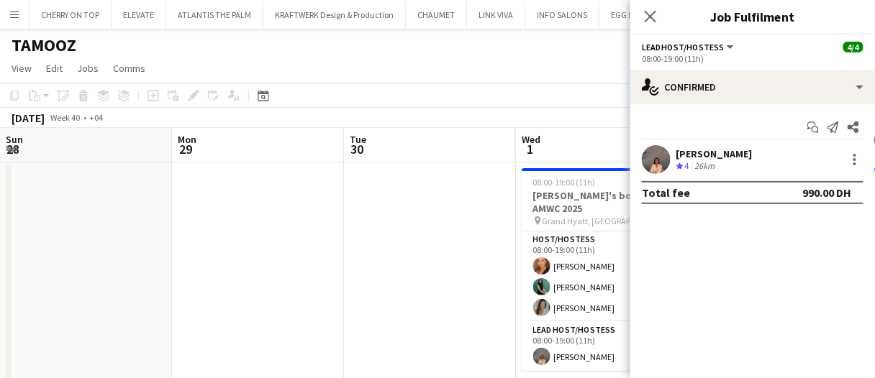
scroll to position [0, 488]
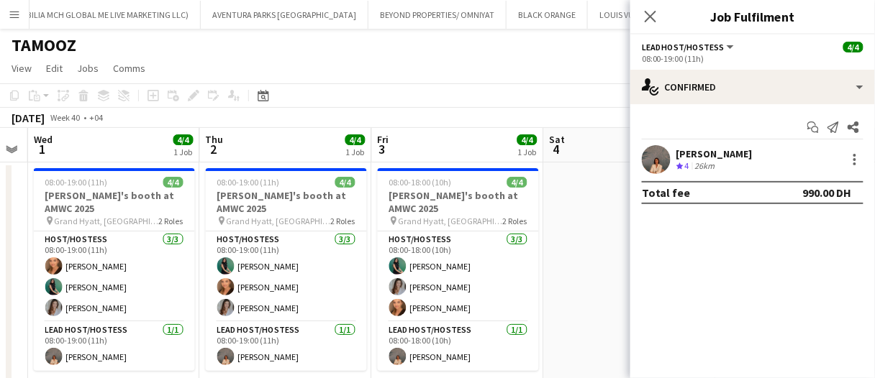
click at [400, 51] on div "TAMOOZ" at bounding box center [437, 42] width 875 height 27
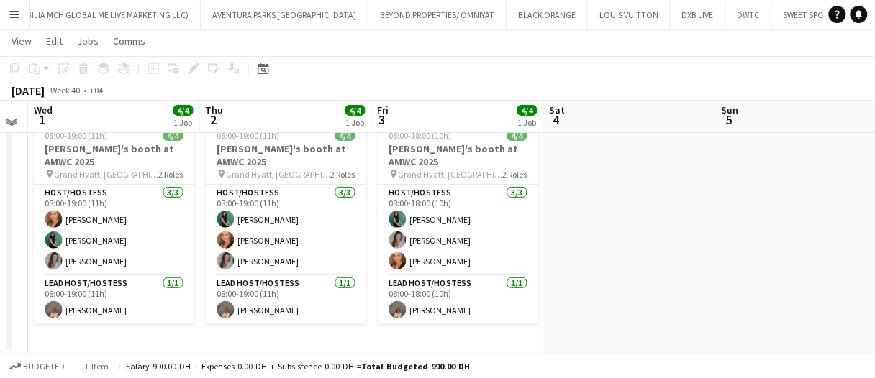
scroll to position [0, 0]
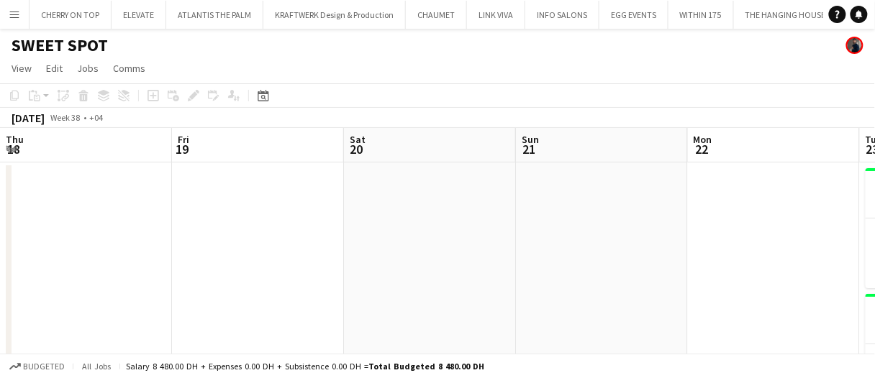
scroll to position [0, 659]
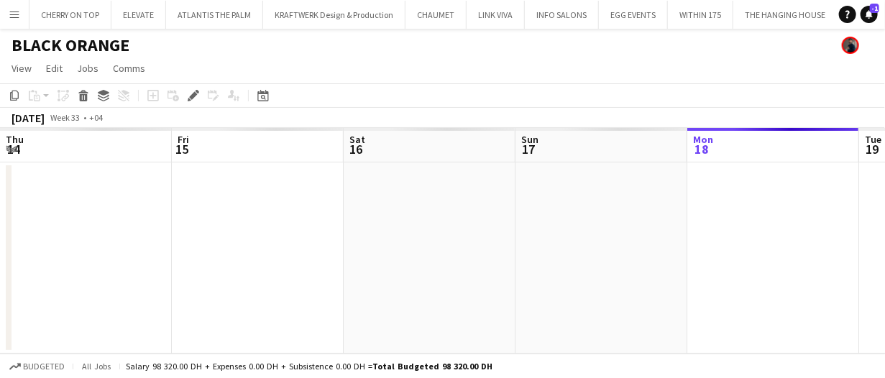
scroll to position [0, 494]
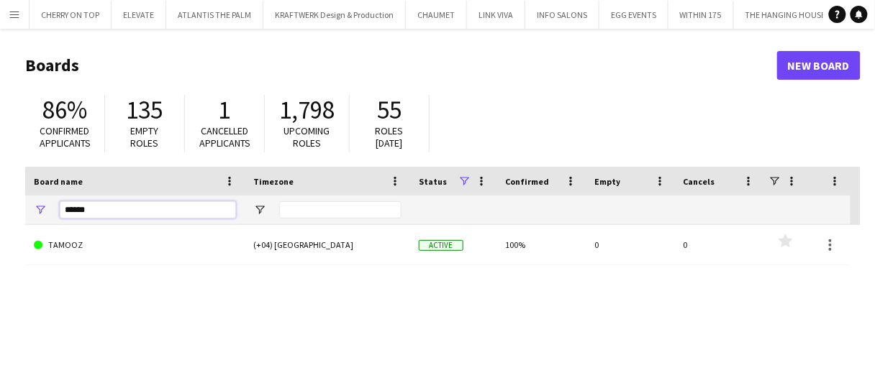
drag, startPoint x: 79, startPoint y: 211, endPoint x: 11, endPoint y: 210, distance: 68.4
click at [11, 210] on main "Boards New Board 86% Confirmed applicants 135 Empty roles 1 Cancelled applicant…" at bounding box center [437, 288] width 875 height 519
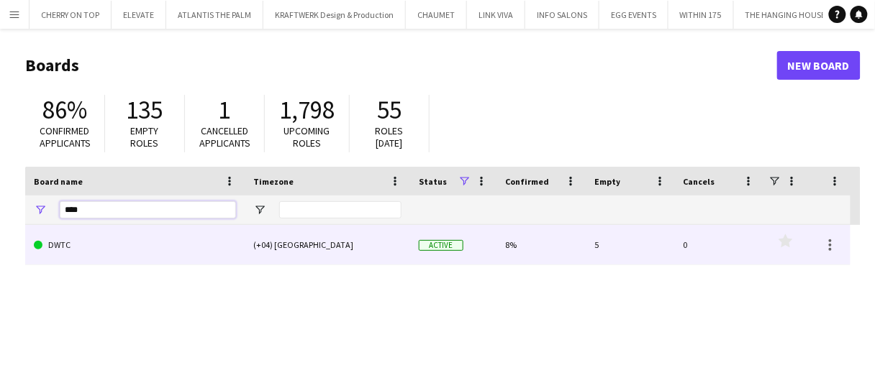
type input "****"
click at [102, 253] on link "DWTC" at bounding box center [135, 245] width 202 height 40
